Goal: Check status

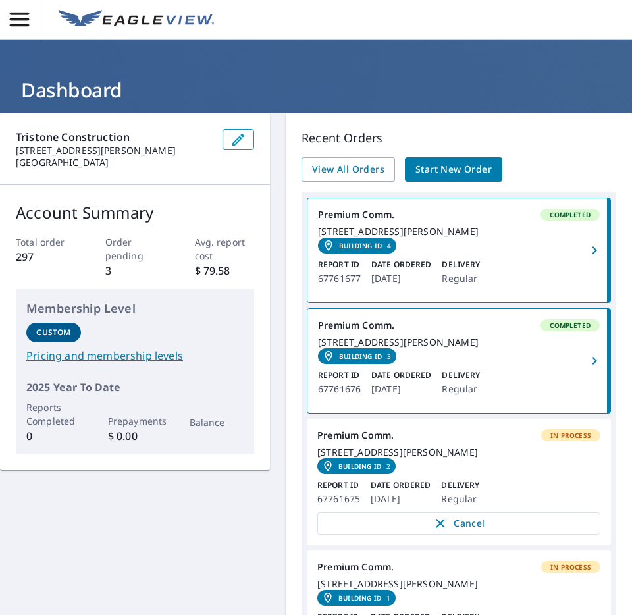
click at [467, 348] on div "[STREET_ADDRESS][PERSON_NAME]" at bounding box center [459, 343] width 282 height 12
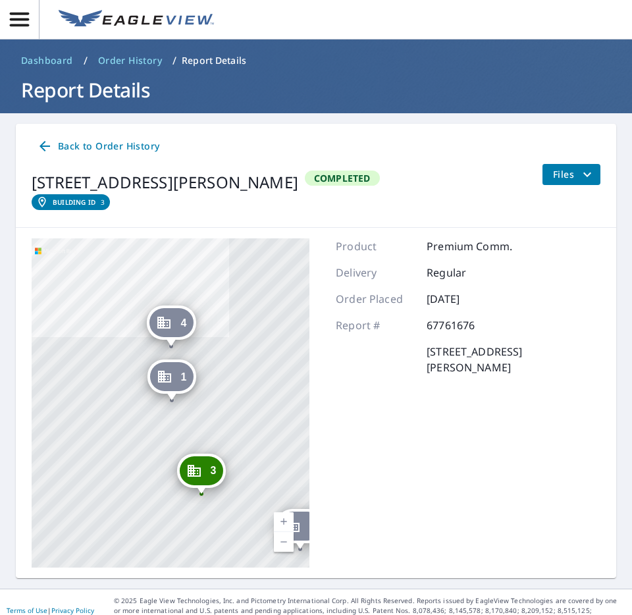
click at [67, 143] on span "Back to Order History" at bounding box center [98, 146] width 123 height 16
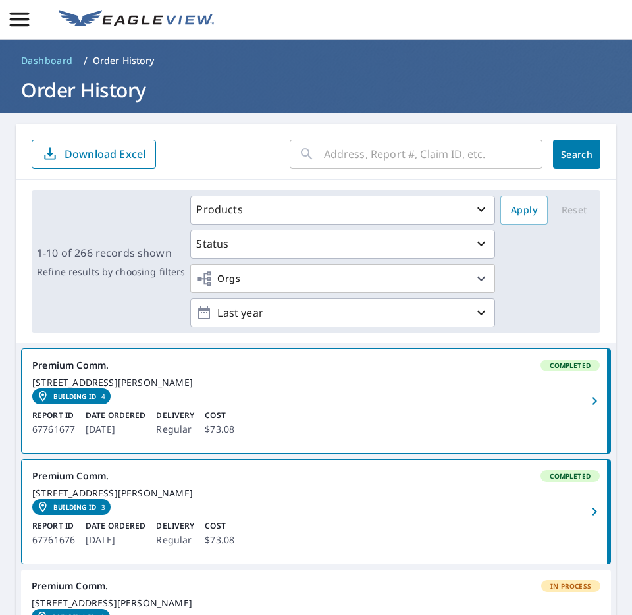
click at [313, 402] on div "73 Kessel Ct Madison, WI 53711 Building ID 4" at bounding box center [316, 391] width 568 height 28
